Goal: Task Accomplishment & Management: Manage account settings

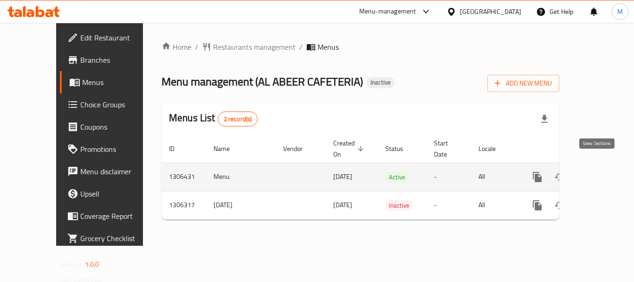
click at [601, 171] on icon "enhanced table" at bounding box center [604, 176] width 11 height 11
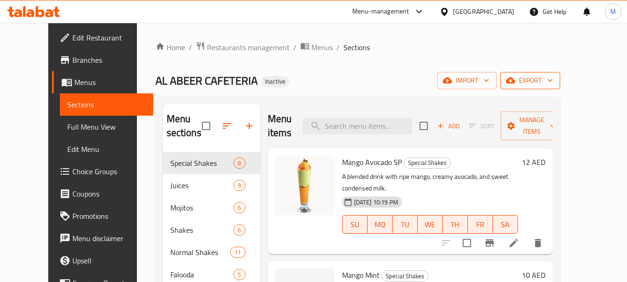
click at [553, 80] on span "export" at bounding box center [530, 81] width 45 height 12
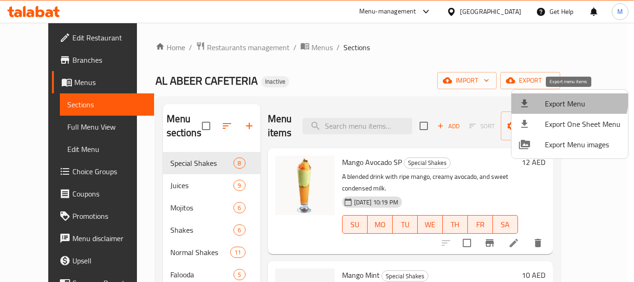
click at [554, 98] on span "Export Menu" at bounding box center [583, 103] width 76 height 11
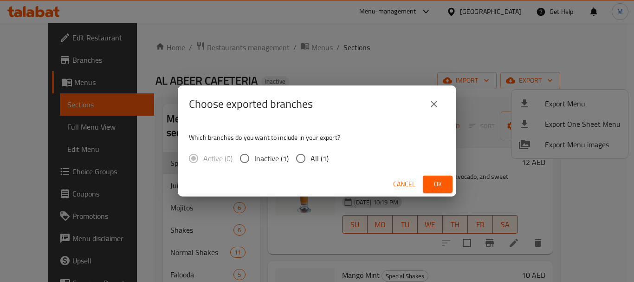
drag, startPoint x: 323, startPoint y: 159, endPoint x: 353, endPoint y: 170, distance: 32.2
click at [323, 159] on span "All (1)" at bounding box center [320, 158] width 18 height 11
click at [311, 159] on input "All (1)" at bounding box center [301, 159] width 20 height 20
radio input "true"
click at [443, 185] on span "Ok" at bounding box center [437, 184] width 15 height 12
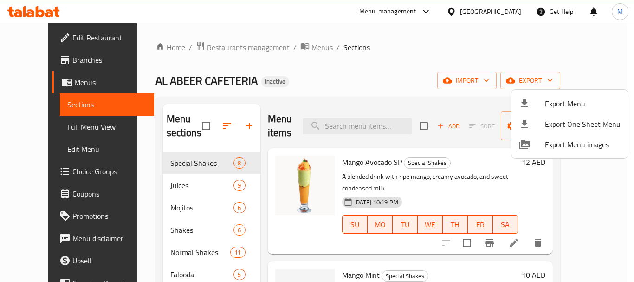
drag, startPoint x: 319, startPoint y: 93, endPoint x: 294, endPoint y: 270, distance: 178.1
click at [319, 93] on div at bounding box center [317, 141] width 634 height 282
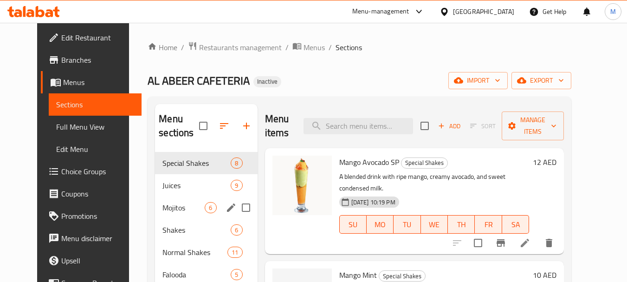
scroll to position [46, 0]
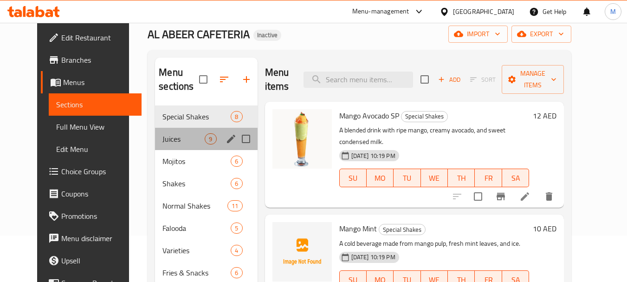
click at [155, 131] on div "Juices 9" at bounding box center [206, 139] width 102 height 22
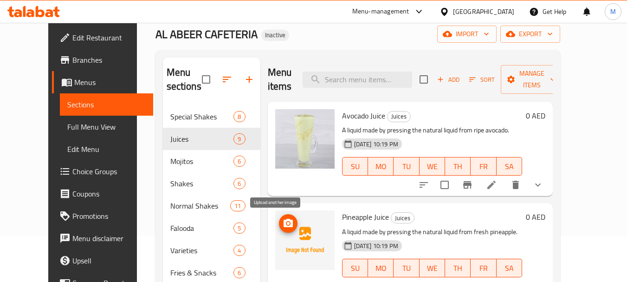
click at [281, 222] on span "upload picture" at bounding box center [288, 223] width 19 height 11
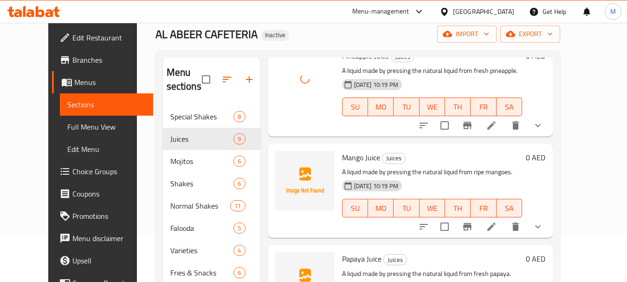
scroll to position [186, 0]
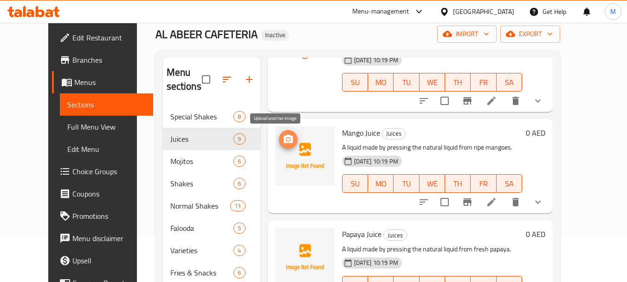
click at [283, 138] on icon "upload picture" at bounding box center [288, 139] width 11 height 11
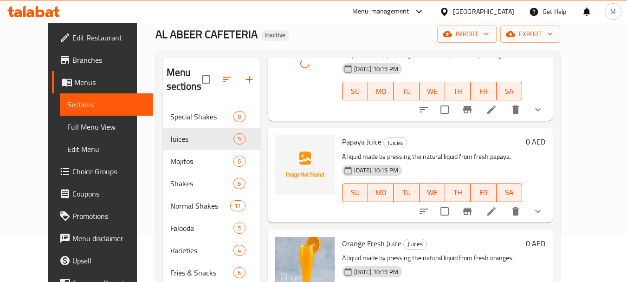
scroll to position [279, 0]
click at [287, 149] on circle "upload picture" at bounding box center [288, 147] width 3 height 3
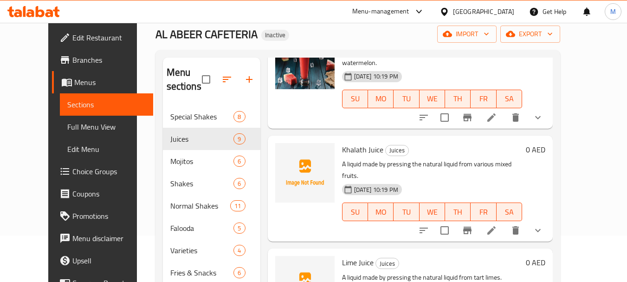
scroll to position [139, 0]
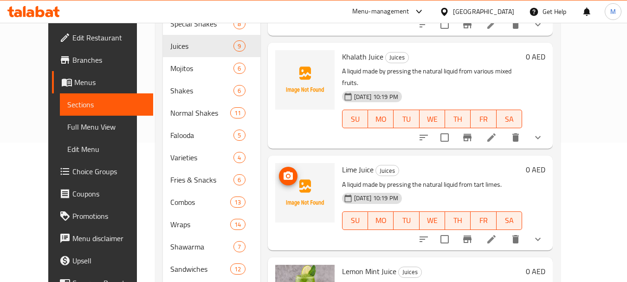
click at [279, 170] on span "upload picture" at bounding box center [288, 175] width 19 height 11
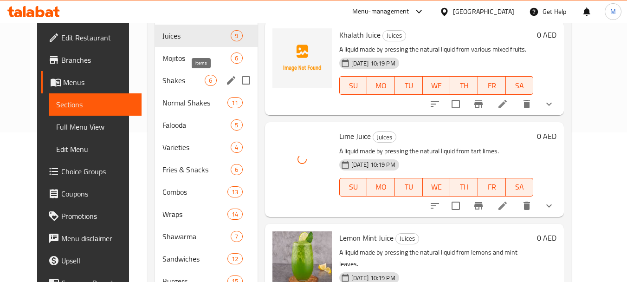
scroll to position [26, 0]
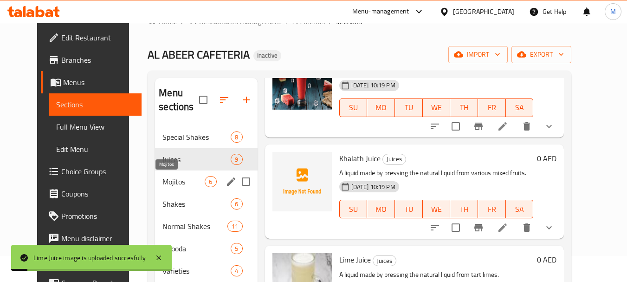
click at [169, 184] on span "Mojitos" at bounding box center [184, 181] width 42 height 11
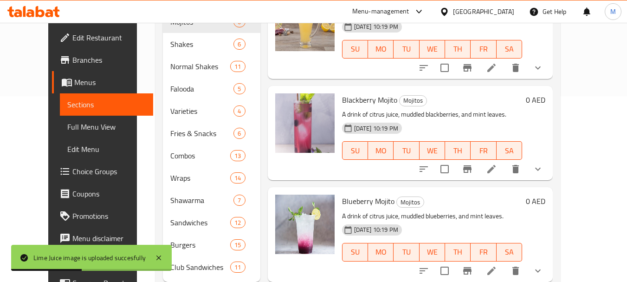
scroll to position [212, 0]
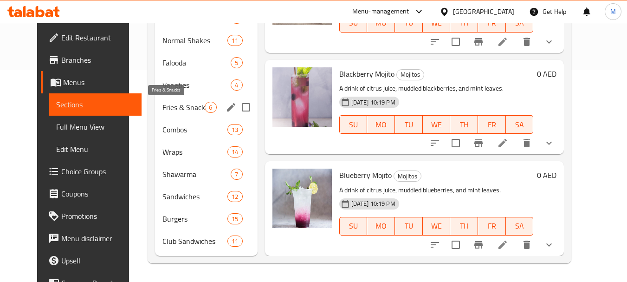
click at [164, 105] on span "Fries & Snacks" at bounding box center [184, 107] width 42 height 11
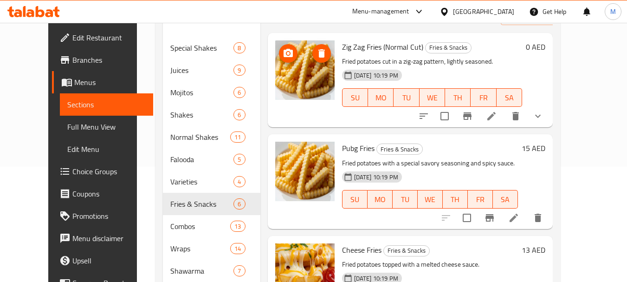
scroll to position [26, 0]
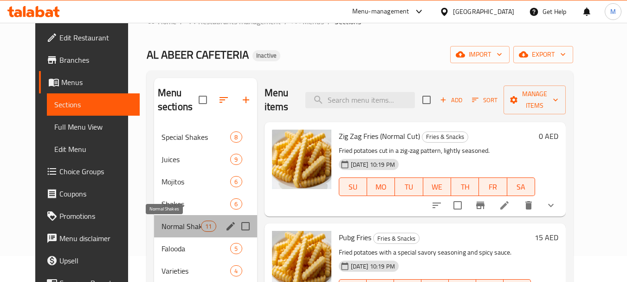
click at [177, 226] on span "Normal Shakes" at bounding box center [181, 226] width 39 height 11
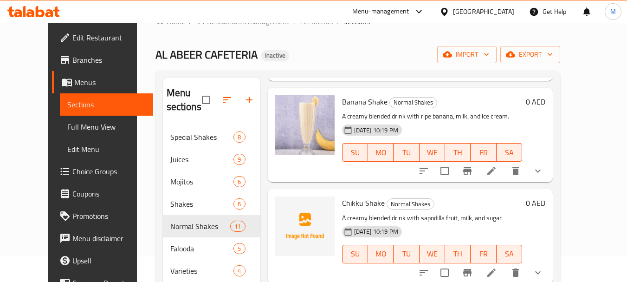
scroll to position [232, 0]
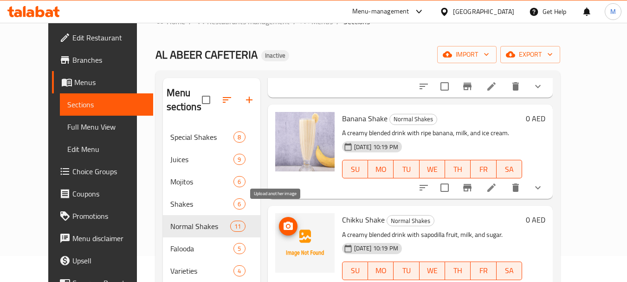
click at [284, 222] on icon "upload picture" at bounding box center [288, 226] width 9 height 8
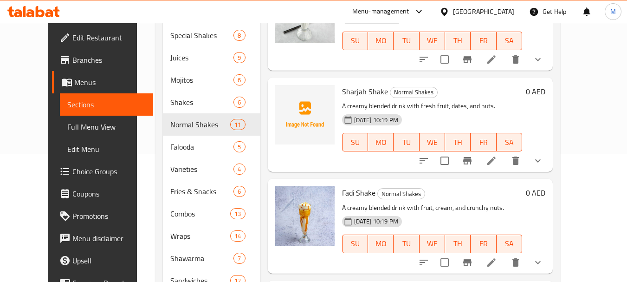
scroll to position [212, 0]
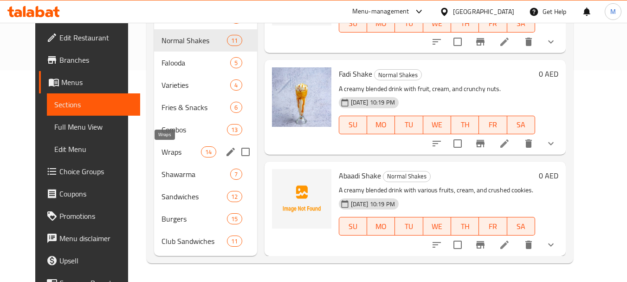
click at [163, 155] on span "Wraps" at bounding box center [181, 151] width 39 height 11
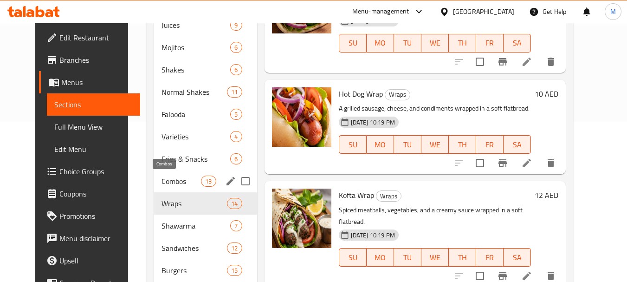
scroll to position [119, 0]
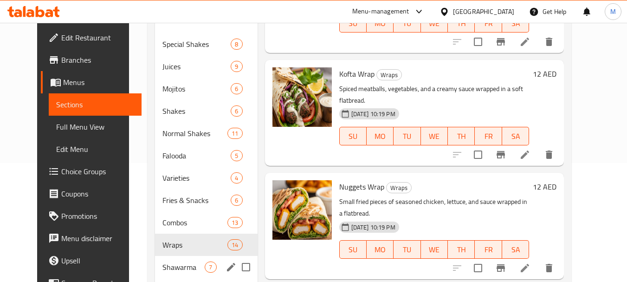
click at [170, 263] on span "Shawarma" at bounding box center [184, 266] width 42 height 11
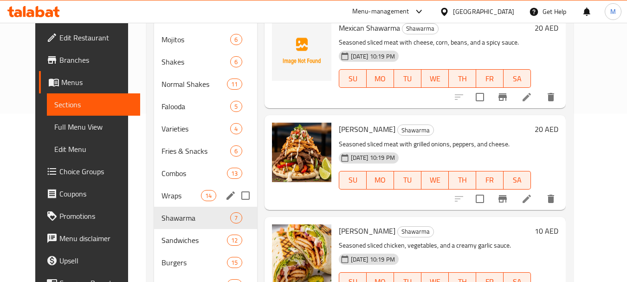
scroll to position [212, 0]
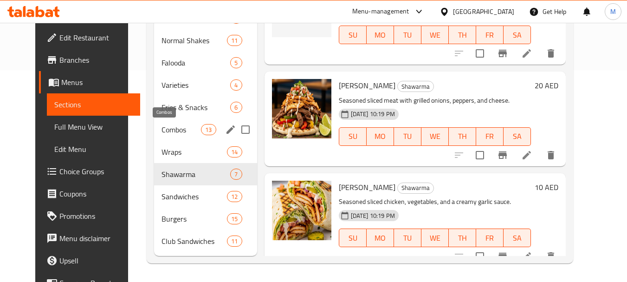
click at [162, 128] on span "Combos" at bounding box center [181, 129] width 39 height 11
click at [175, 106] on span "Fries & Snacks" at bounding box center [196, 107] width 69 height 11
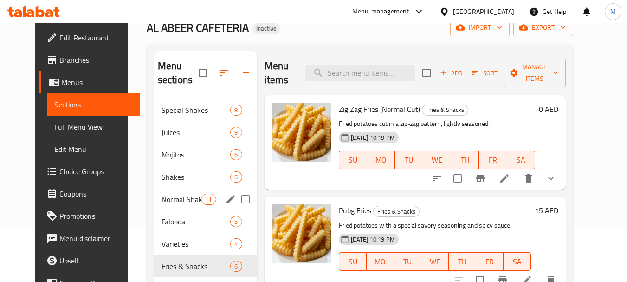
scroll to position [26, 0]
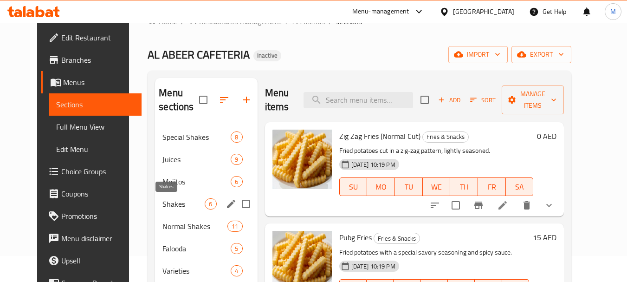
click at [176, 204] on span "Shakes" at bounding box center [184, 203] width 42 height 11
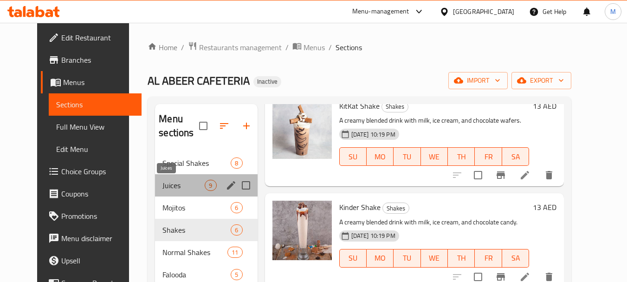
click at [166, 189] on span "Juices" at bounding box center [184, 185] width 42 height 11
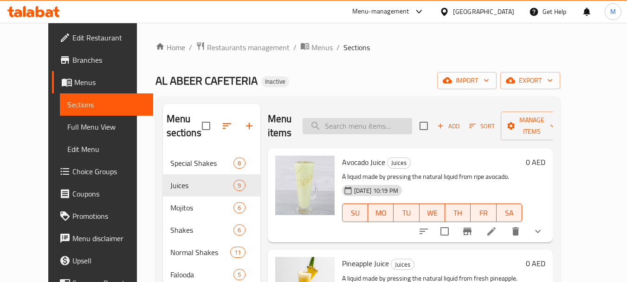
click at [359, 129] on input "search" at bounding box center [358, 126] width 110 height 16
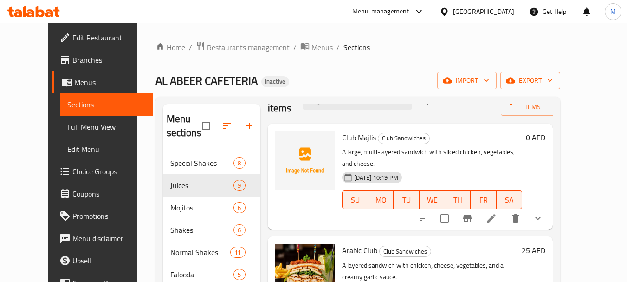
scroll to position [46, 0]
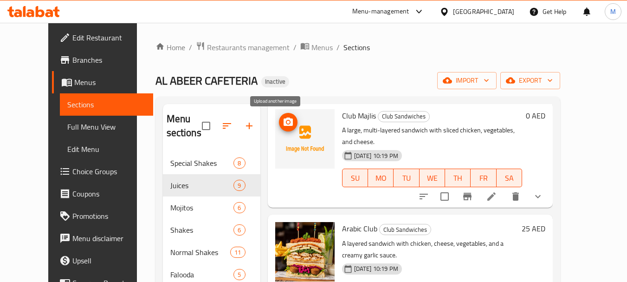
type input "club"
click at [287, 122] on circle "upload picture" at bounding box center [288, 122] width 3 height 3
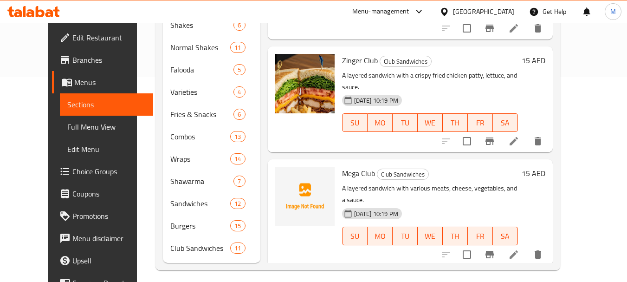
scroll to position [212, 0]
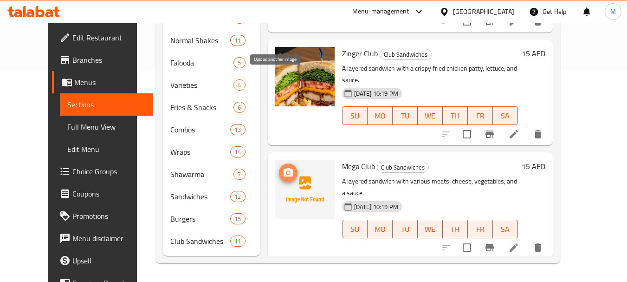
click at [284, 168] on icon "upload picture" at bounding box center [288, 172] width 9 height 8
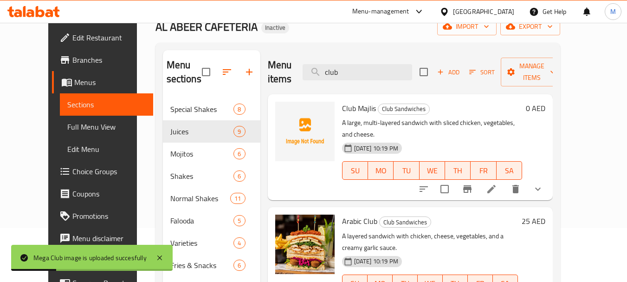
scroll to position [0, 0]
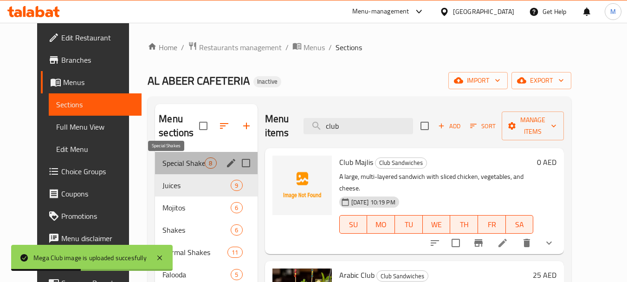
click at [170, 168] on span "Special Shakes" at bounding box center [184, 162] width 42 height 11
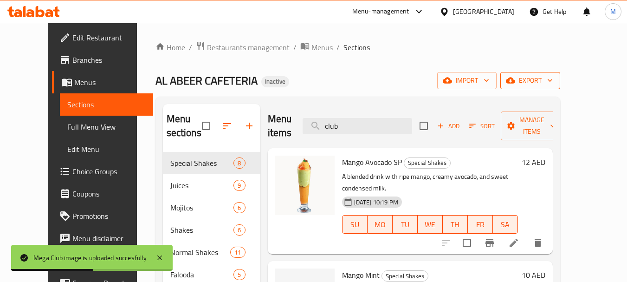
click at [553, 82] on span "export" at bounding box center [530, 81] width 45 height 12
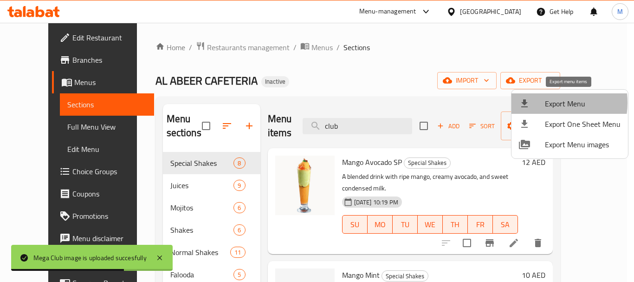
click at [542, 103] on div at bounding box center [532, 103] width 26 height 11
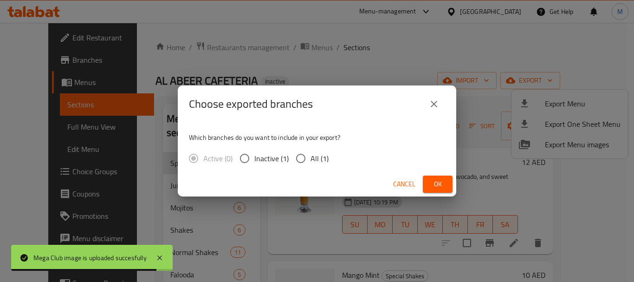
click at [318, 156] on span "All (1)" at bounding box center [320, 158] width 18 height 11
click at [311, 156] on input "All (1)" at bounding box center [301, 159] width 20 height 20
radio input "true"
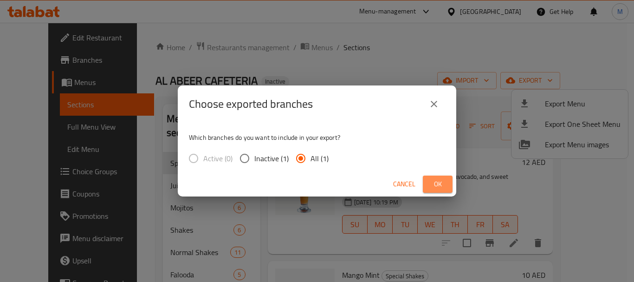
click at [442, 184] on span "Ok" at bounding box center [437, 184] width 15 height 12
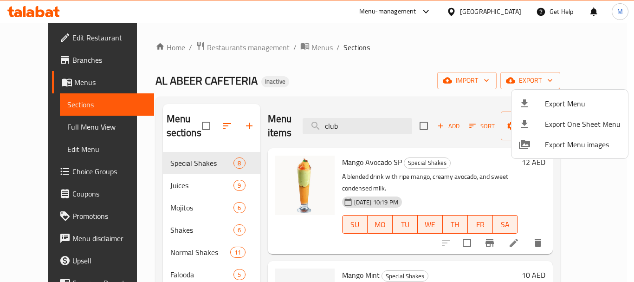
click at [243, 50] on div at bounding box center [317, 141] width 634 height 282
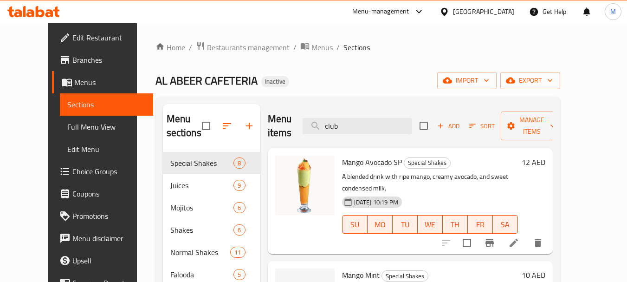
click at [243, 50] on span "Restaurants management" at bounding box center [248, 47] width 83 height 11
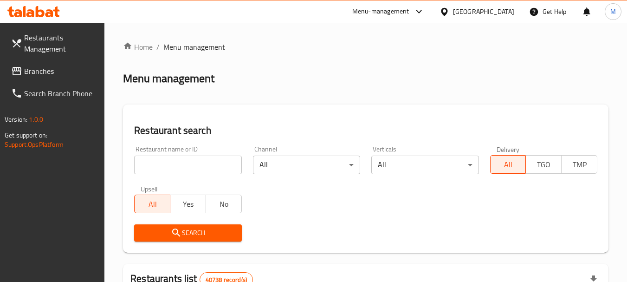
click at [188, 170] on input "search" at bounding box center [187, 165] width 107 height 19
paste input "Dhaba Land"
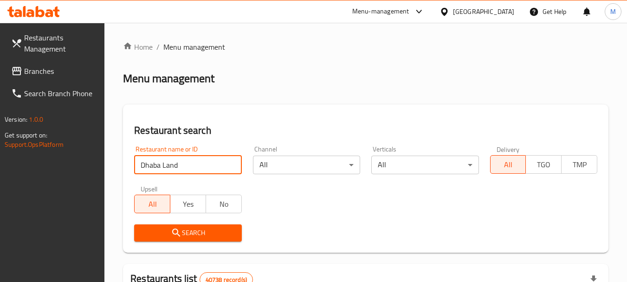
type input "Dhaba Land"
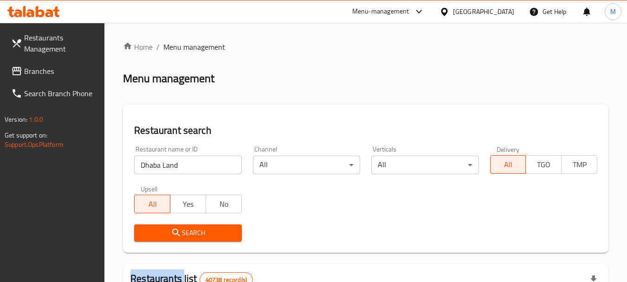
click at [182, 222] on div "Search" at bounding box center [188, 233] width 118 height 28
click at [189, 233] on span "Search" at bounding box center [188, 233] width 92 height 12
click at [189, 233] on div at bounding box center [313, 141] width 627 height 282
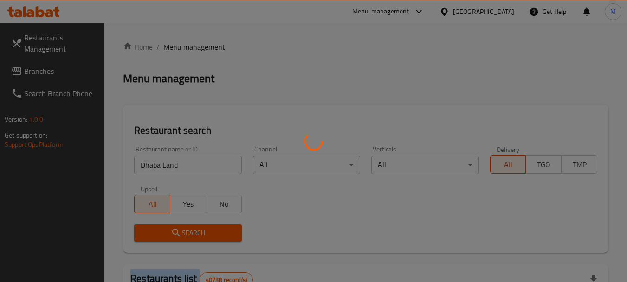
drag, startPoint x: 189, startPoint y: 233, endPoint x: 0, endPoint y: 172, distance: 198.1
click at [189, 232] on div at bounding box center [313, 141] width 627 height 282
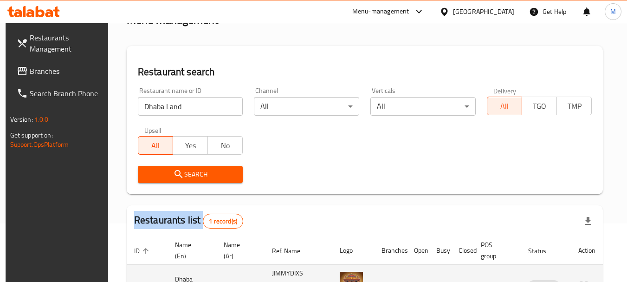
scroll to position [132, 0]
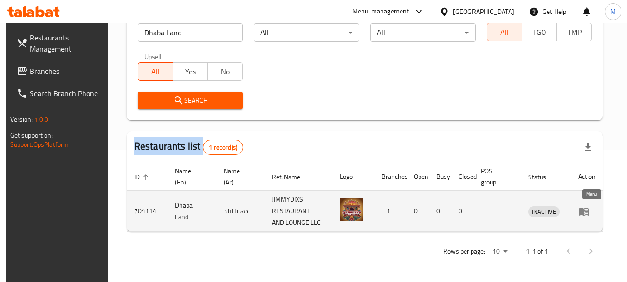
click at [588, 210] on icon "enhanced table" at bounding box center [586, 212] width 3 height 4
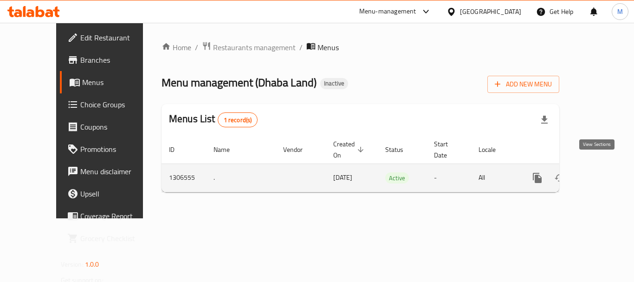
click at [599, 172] on icon "enhanced table" at bounding box center [604, 177] width 11 height 11
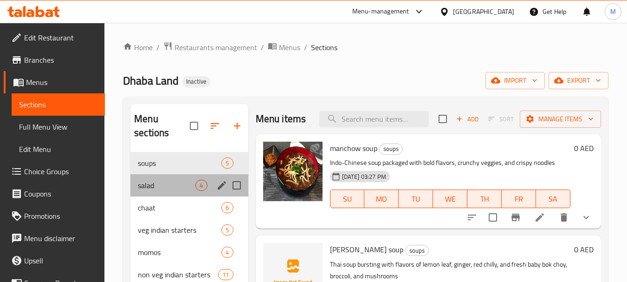
click at [162, 195] on div "salad 4" at bounding box center [188, 185] width 117 height 22
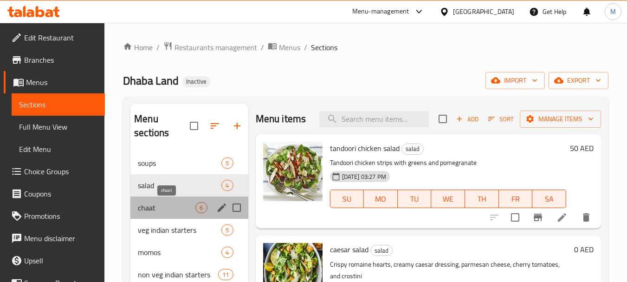
click at [168, 212] on span "chaat" at bounding box center [167, 207] width 58 height 11
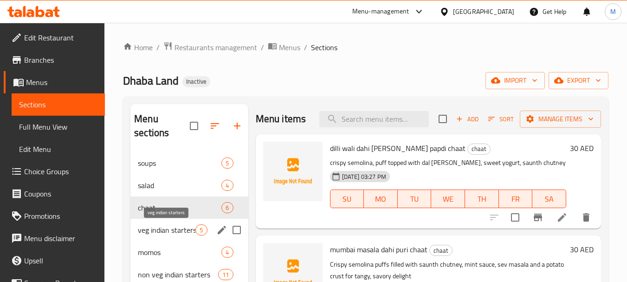
drag, startPoint x: 180, startPoint y: 233, endPoint x: 571, endPoint y: 96, distance: 414.6
click at [180, 233] on span "veg indian starters" at bounding box center [167, 229] width 58 height 11
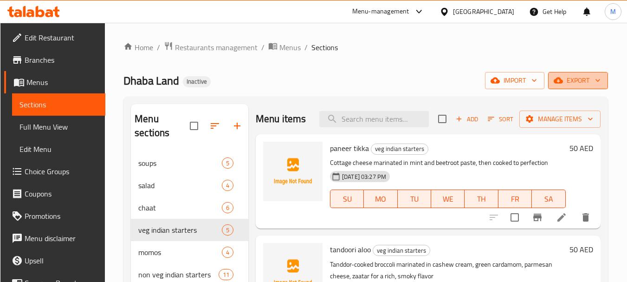
click at [577, 85] on span "export" at bounding box center [578, 81] width 45 height 12
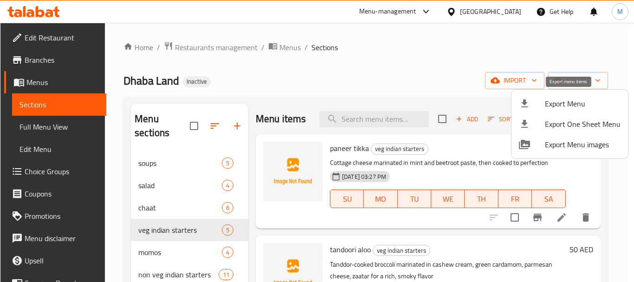
click at [555, 103] on span "Export Menu" at bounding box center [583, 103] width 76 height 11
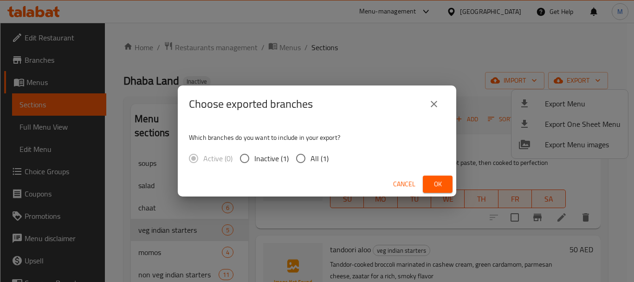
click at [318, 157] on span "All (1)" at bounding box center [320, 158] width 18 height 11
click at [311, 157] on input "All (1)" at bounding box center [301, 159] width 20 height 20
radio input "true"
click at [435, 184] on span "Ok" at bounding box center [437, 184] width 15 height 12
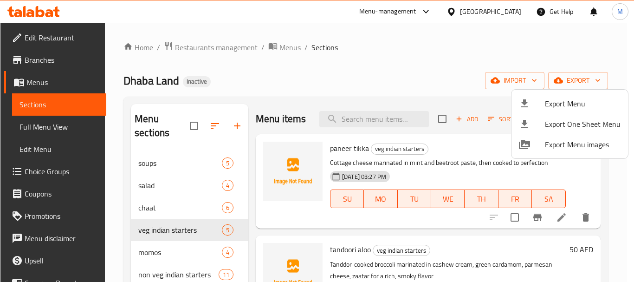
click at [303, 91] on div at bounding box center [317, 141] width 634 height 282
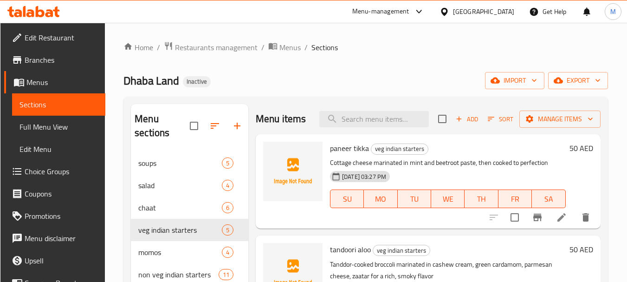
click at [268, 84] on div "Dhaba Land Inactive import export" at bounding box center [366, 80] width 485 height 17
click at [477, 14] on div "United Arab Emirates" at bounding box center [483, 12] width 61 height 10
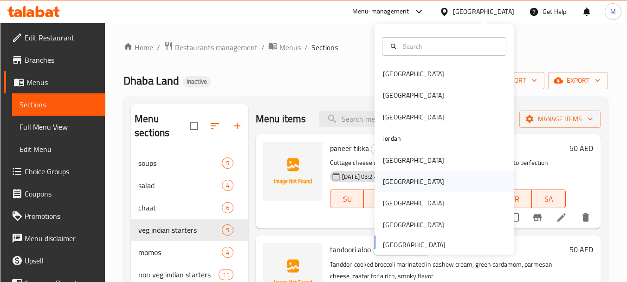
click at [394, 189] on div "[GEOGRAPHIC_DATA]" at bounding box center [414, 181] width 76 height 21
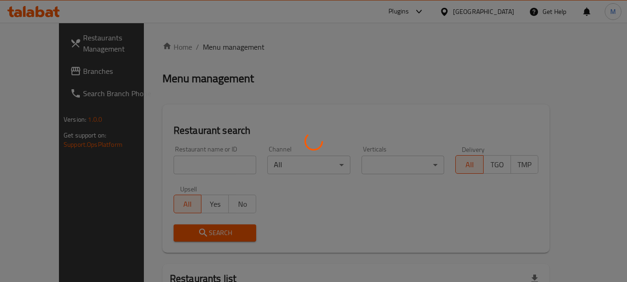
click at [179, 168] on div at bounding box center [313, 141] width 627 height 282
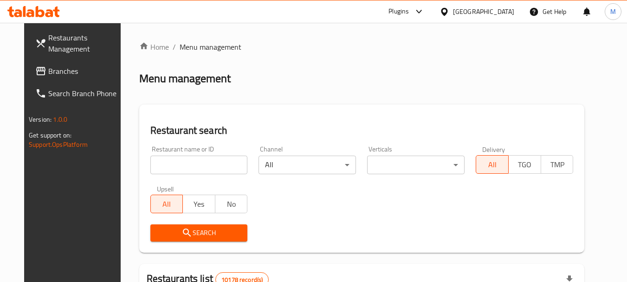
click at [179, 168] on input "search" at bounding box center [199, 165] width 98 height 19
paste input "BON TRUCK"
type input "BON TRUCK"
click at [183, 236] on span "Search" at bounding box center [199, 233] width 83 height 12
drag, startPoint x: 183, startPoint y: 236, endPoint x: 255, endPoint y: 242, distance: 72.7
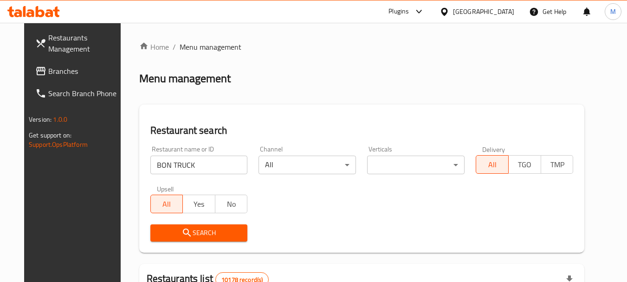
click at [184, 236] on div at bounding box center [313, 141] width 627 height 282
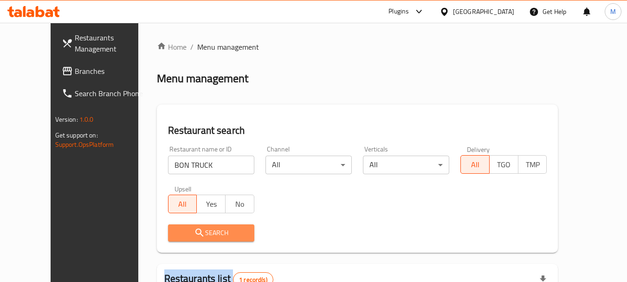
click at [210, 228] on span "Search" at bounding box center [212, 233] width 72 height 12
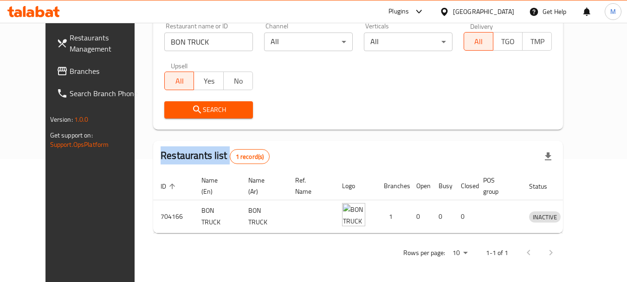
scroll to position [124, 0]
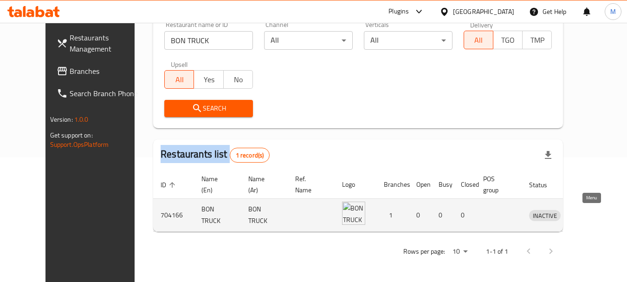
click at [591, 215] on icon "enhanced table" at bounding box center [585, 214] width 11 height 11
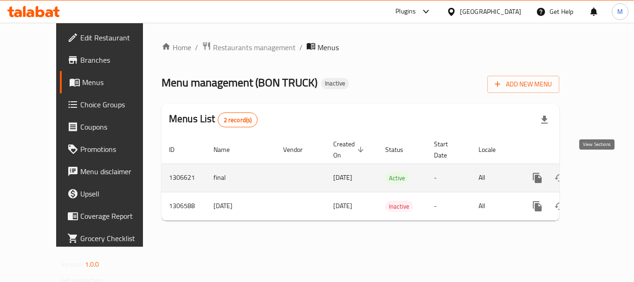
click at [600, 174] on icon "enhanced table" at bounding box center [604, 178] width 8 height 8
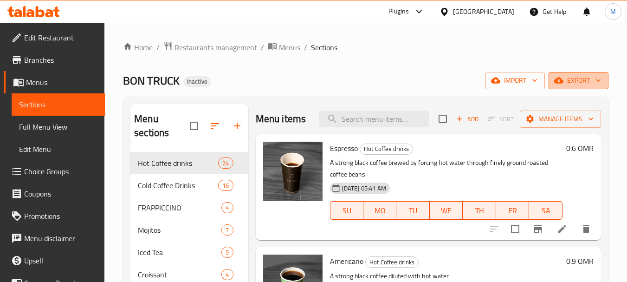
click at [576, 82] on span "export" at bounding box center [578, 81] width 45 height 12
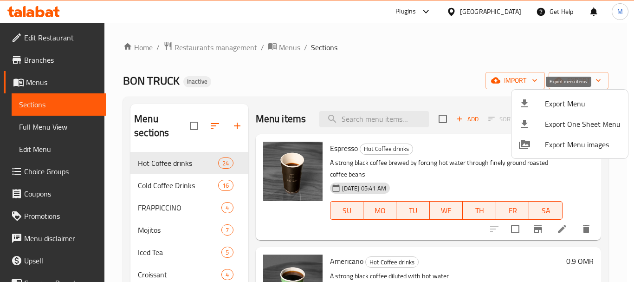
click at [556, 108] on span "Export Menu" at bounding box center [583, 103] width 76 height 11
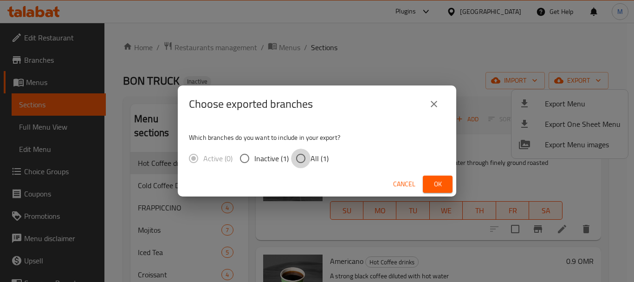
click at [308, 161] on input "All (1)" at bounding box center [301, 159] width 20 height 20
radio input "true"
click at [431, 186] on span "Ok" at bounding box center [437, 184] width 15 height 12
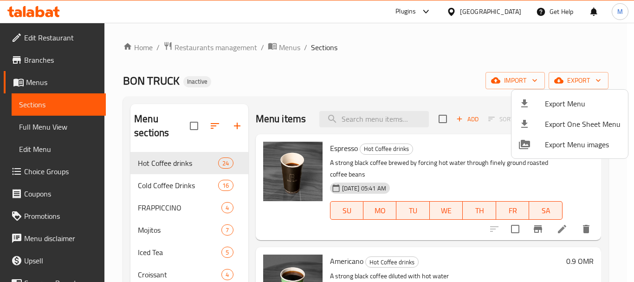
click at [48, 65] on div at bounding box center [317, 141] width 634 height 282
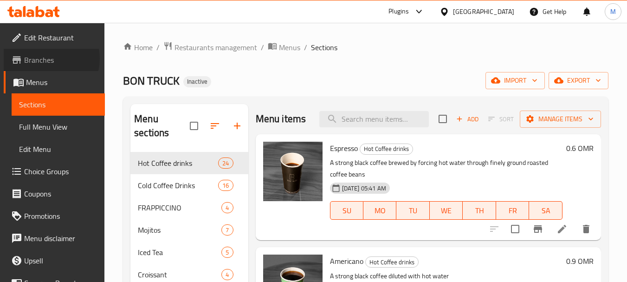
click at [46, 59] on span "Branches" at bounding box center [60, 59] width 73 height 11
